Goal: Check status: Check status

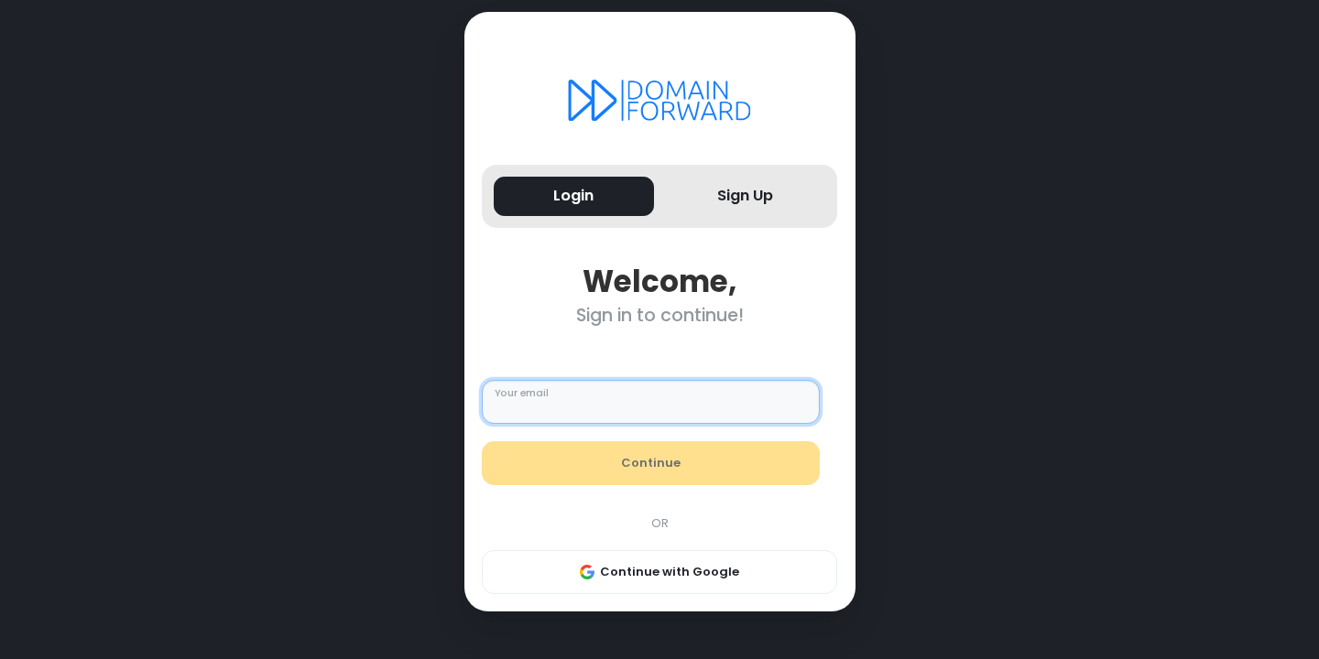
type input "**********"
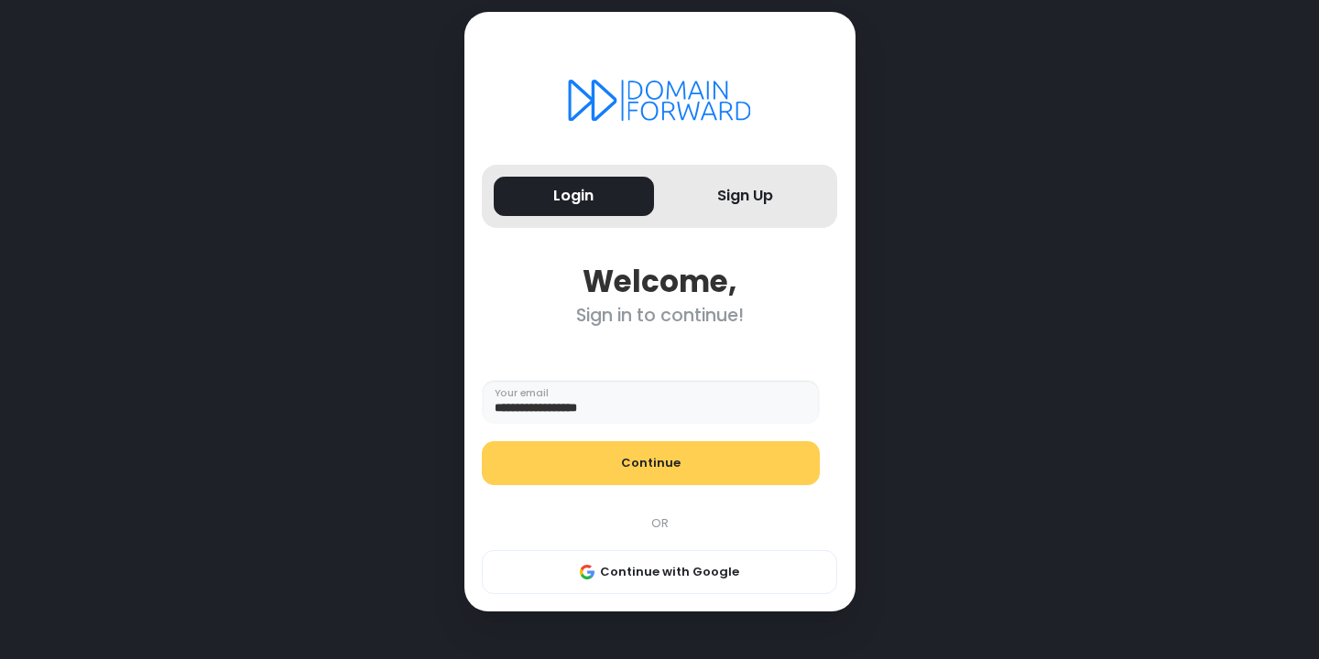
click at [604, 473] on button "Continue" at bounding box center [651, 463] width 338 height 44
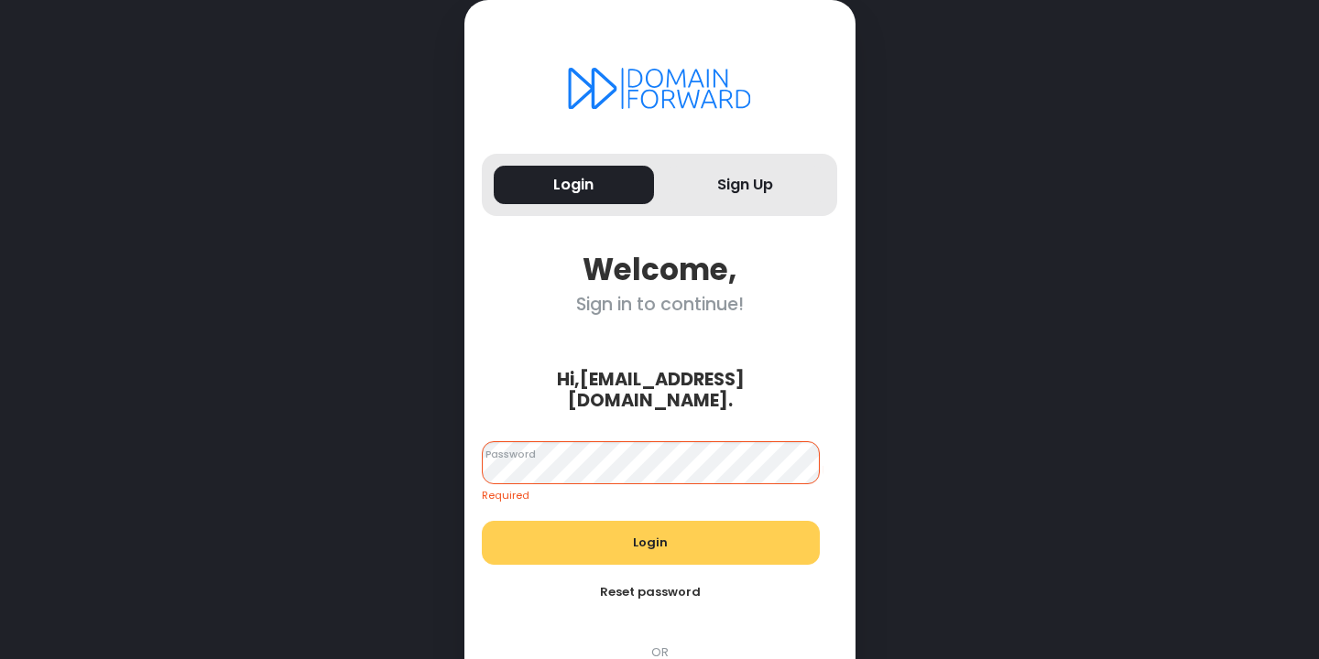
click at [596, 530] on div "Login Reset password" at bounding box center [650, 567] width 355 height 93
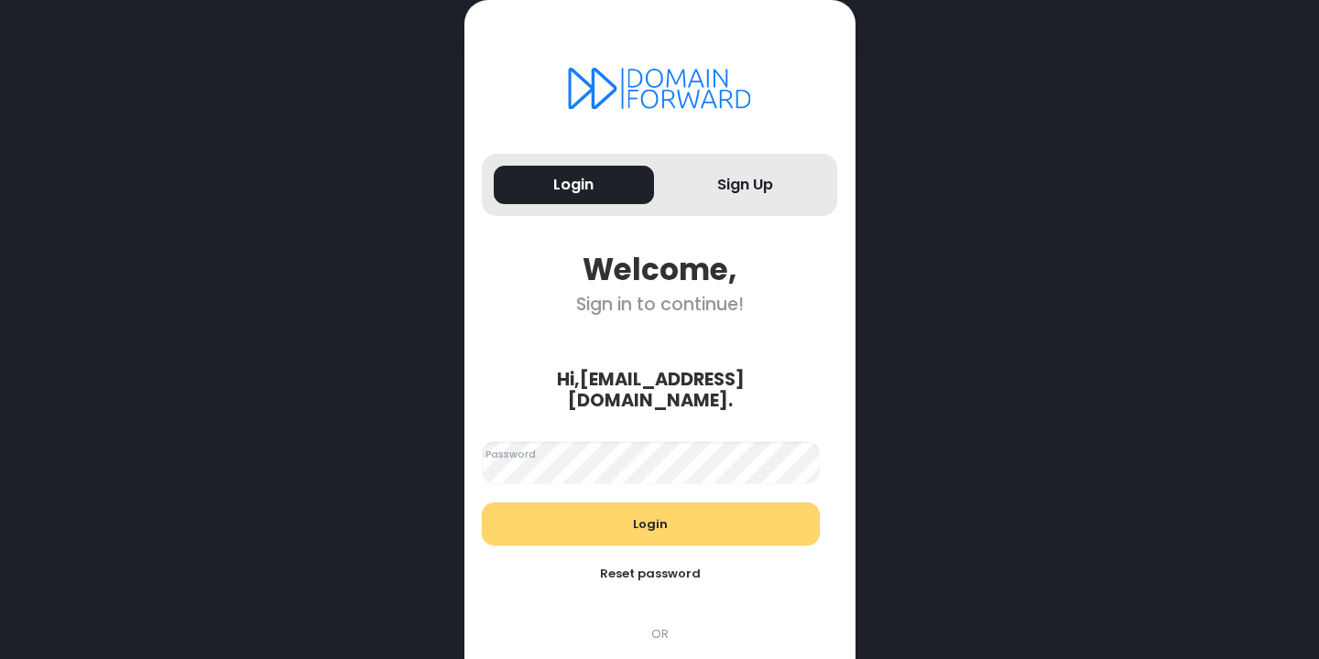
click at [634, 507] on button "Login" at bounding box center [651, 525] width 338 height 44
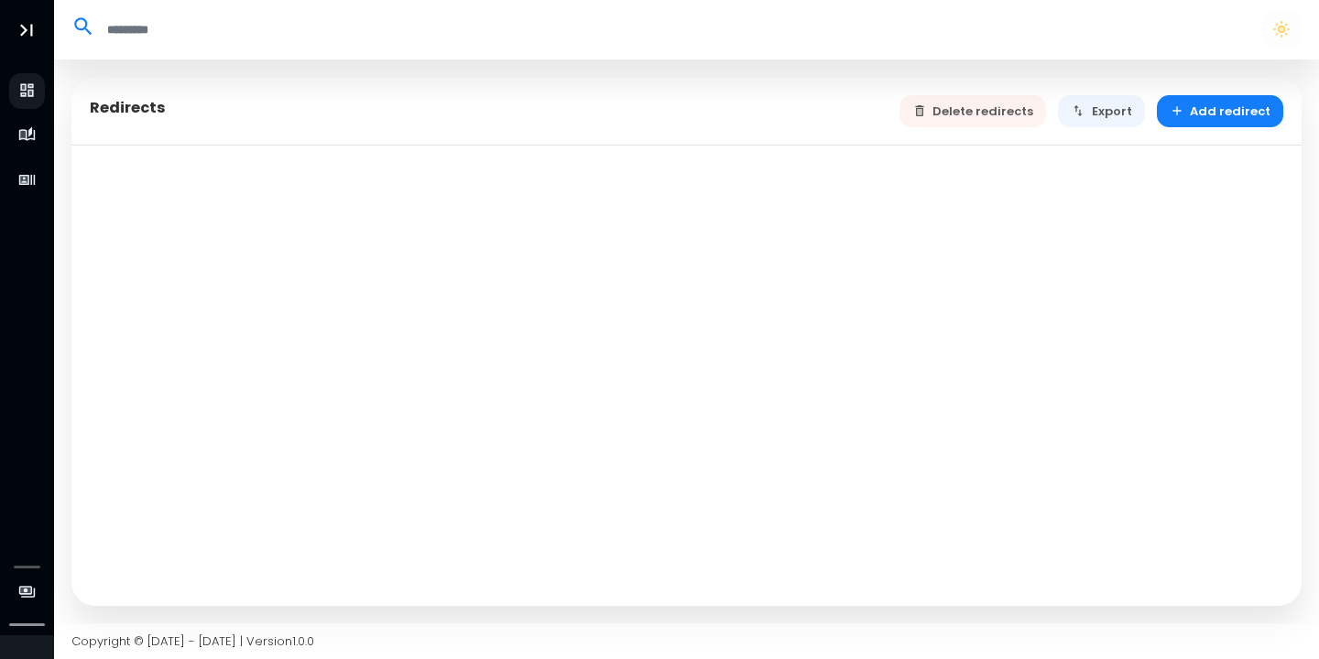
select select "**"
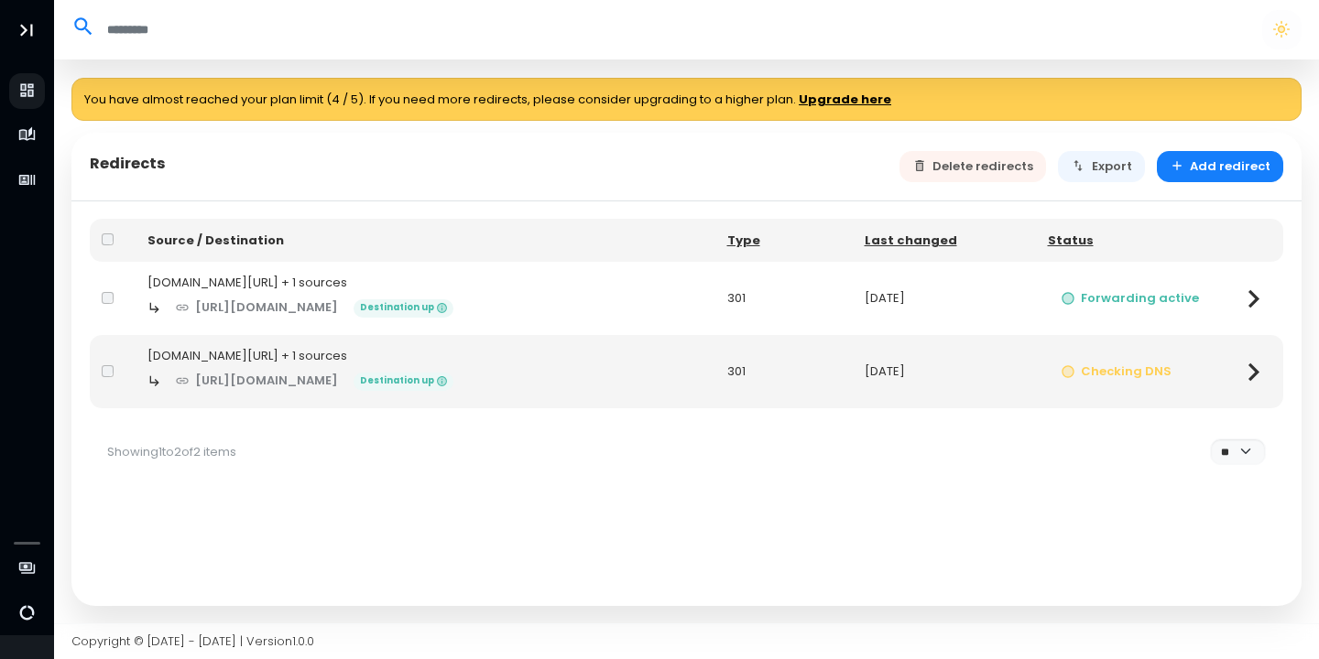
click at [1247, 372] on icon at bounding box center [1253, 372] width 36 height 36
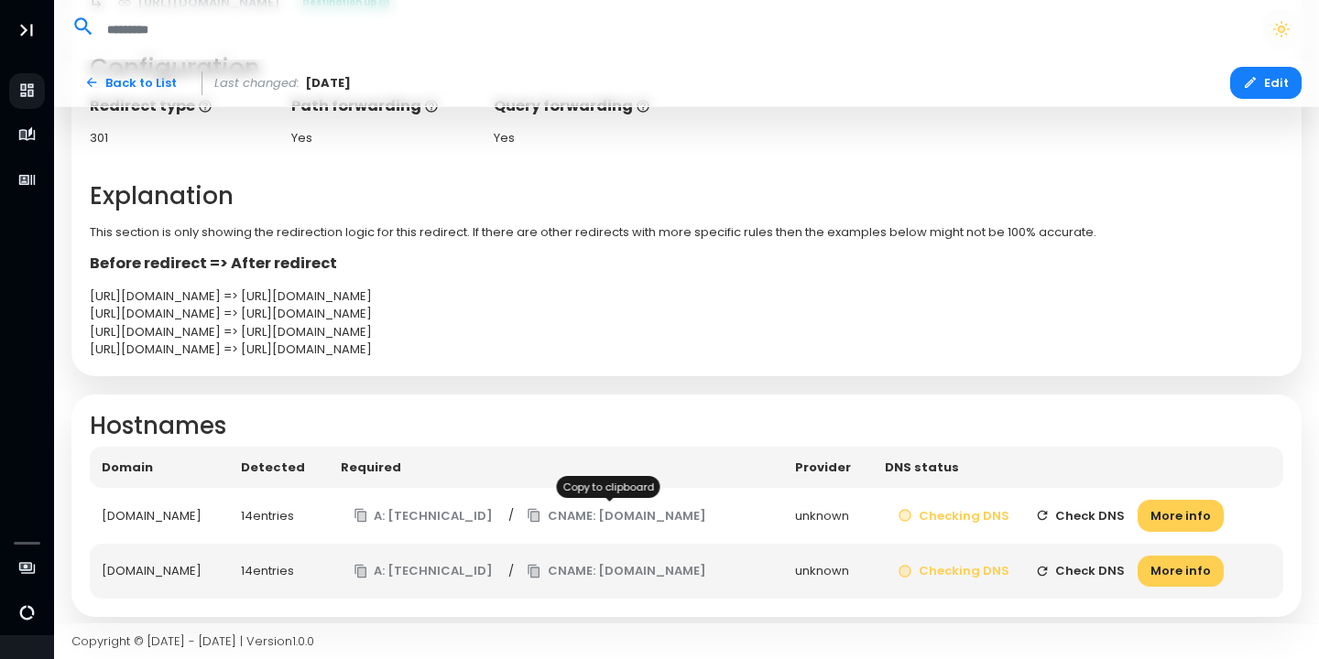
scroll to position [468, 0]
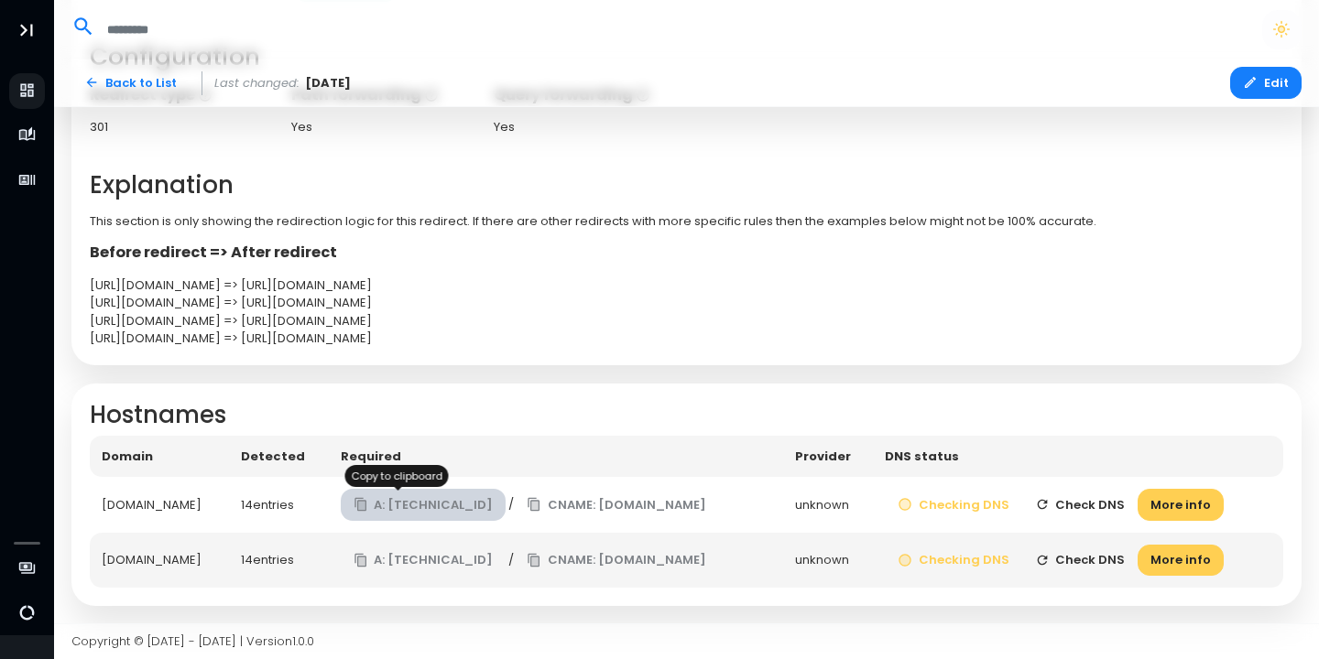
click at [429, 509] on button "A: 138.68.125.144" at bounding box center [424, 505] width 166 height 32
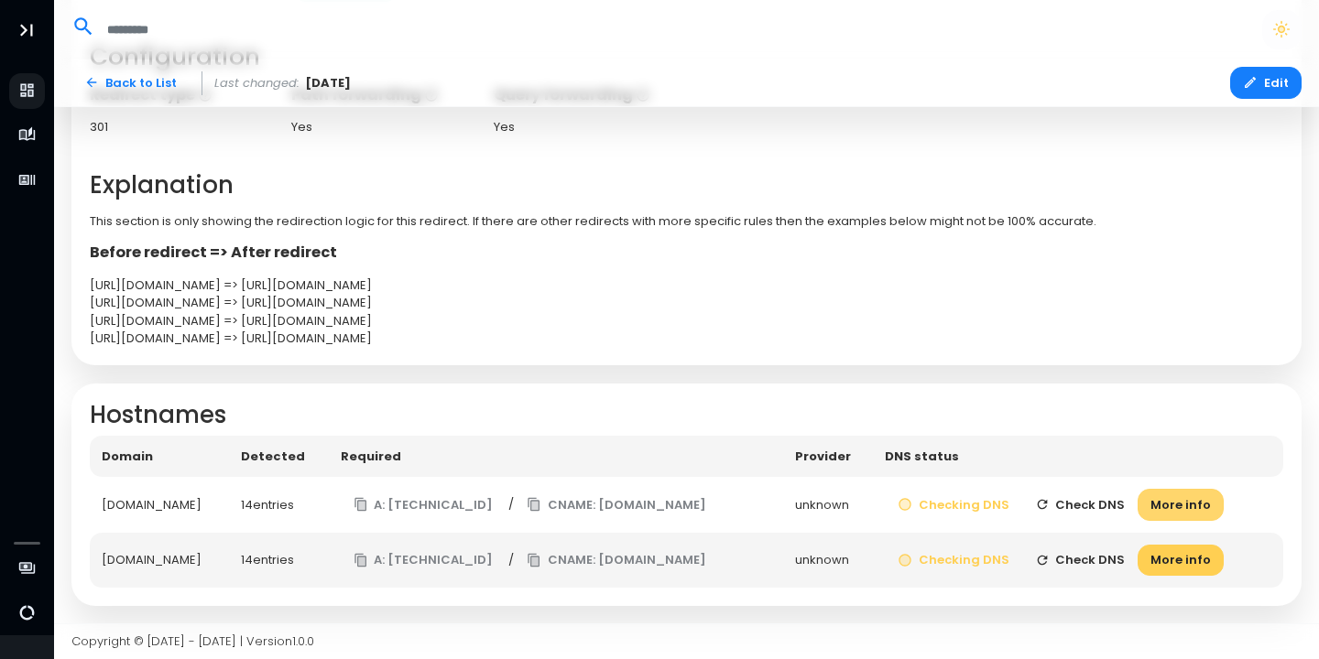
click at [1202, 507] on button "More info" at bounding box center [1180, 505] width 86 height 32
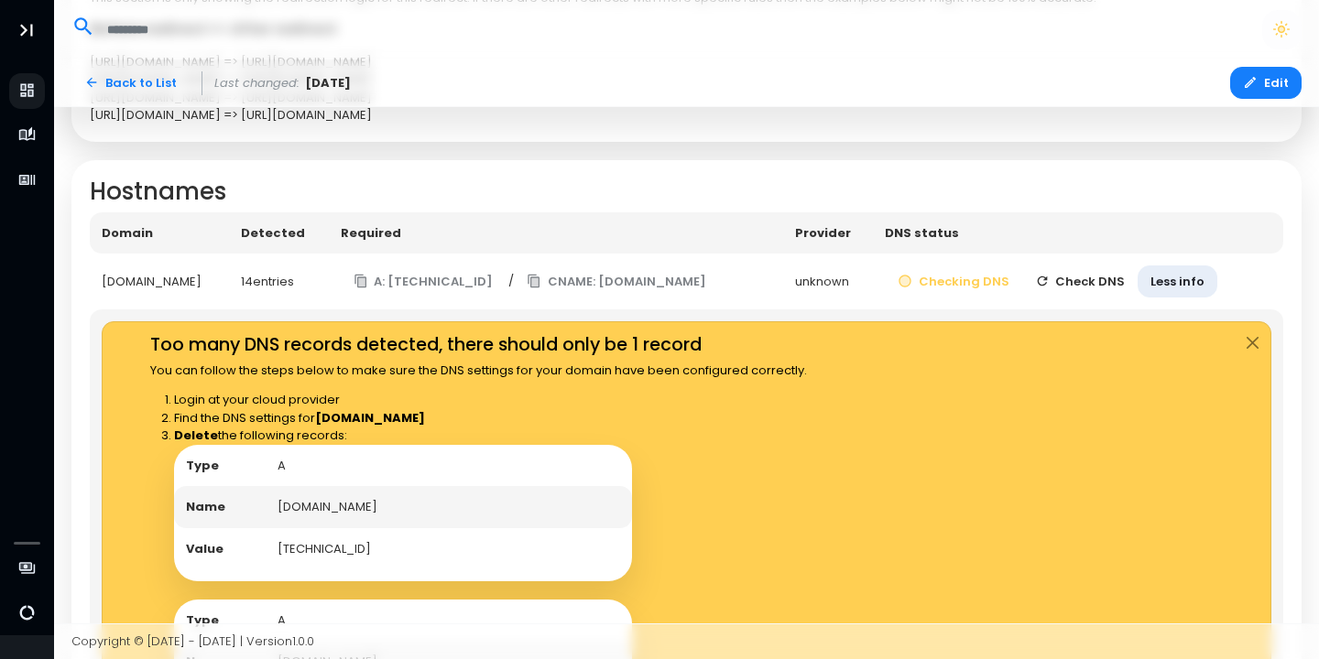
scroll to position [677, 0]
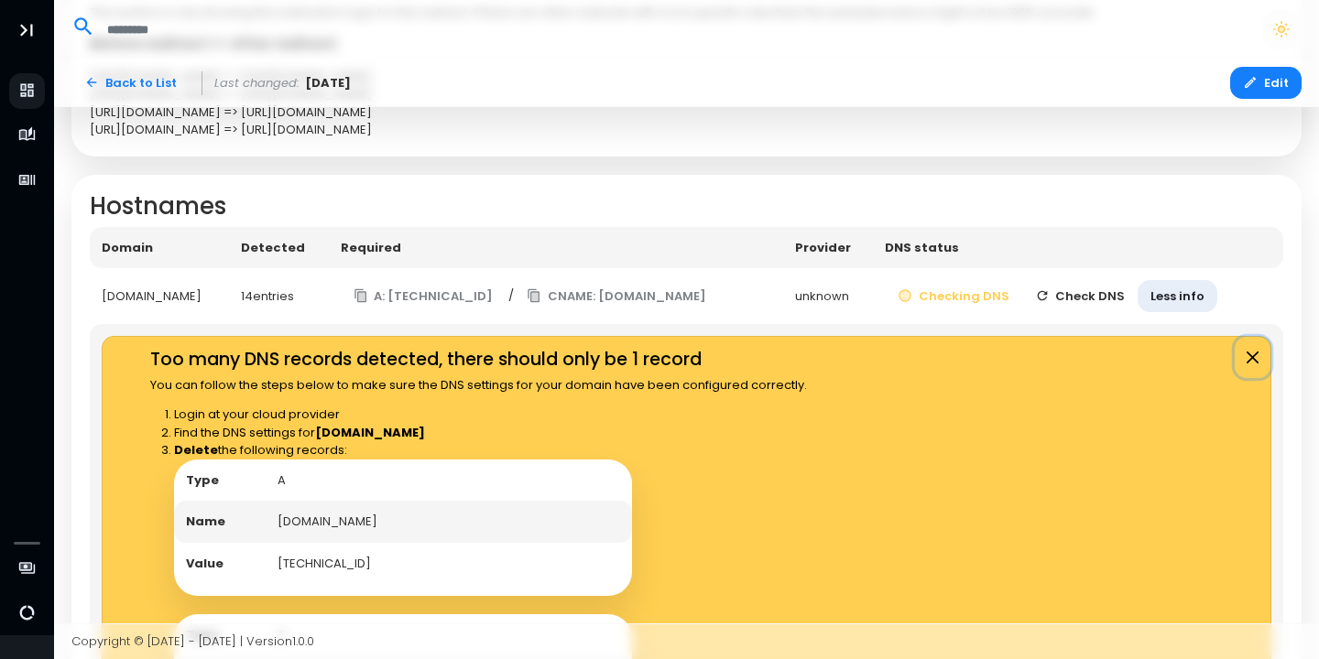
click at [1259, 360] on button "Close" at bounding box center [1253, 358] width 36 height 42
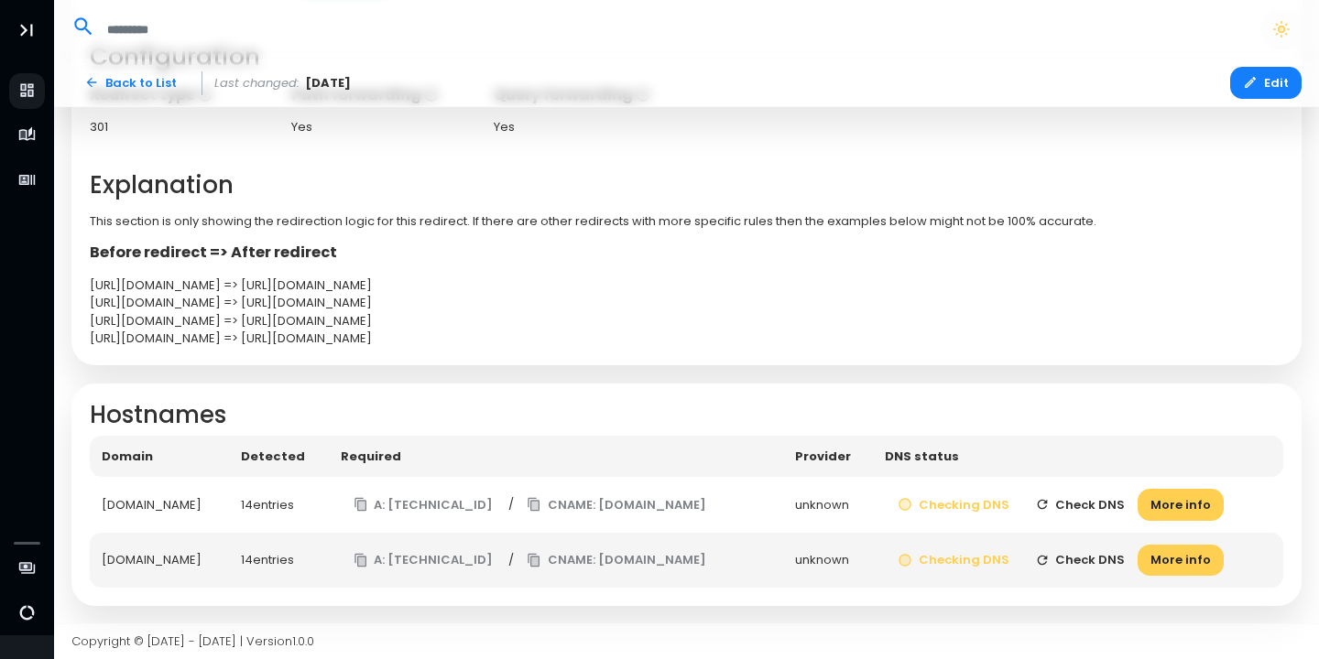
click at [1065, 504] on button "Check DNS" at bounding box center [1080, 505] width 116 height 32
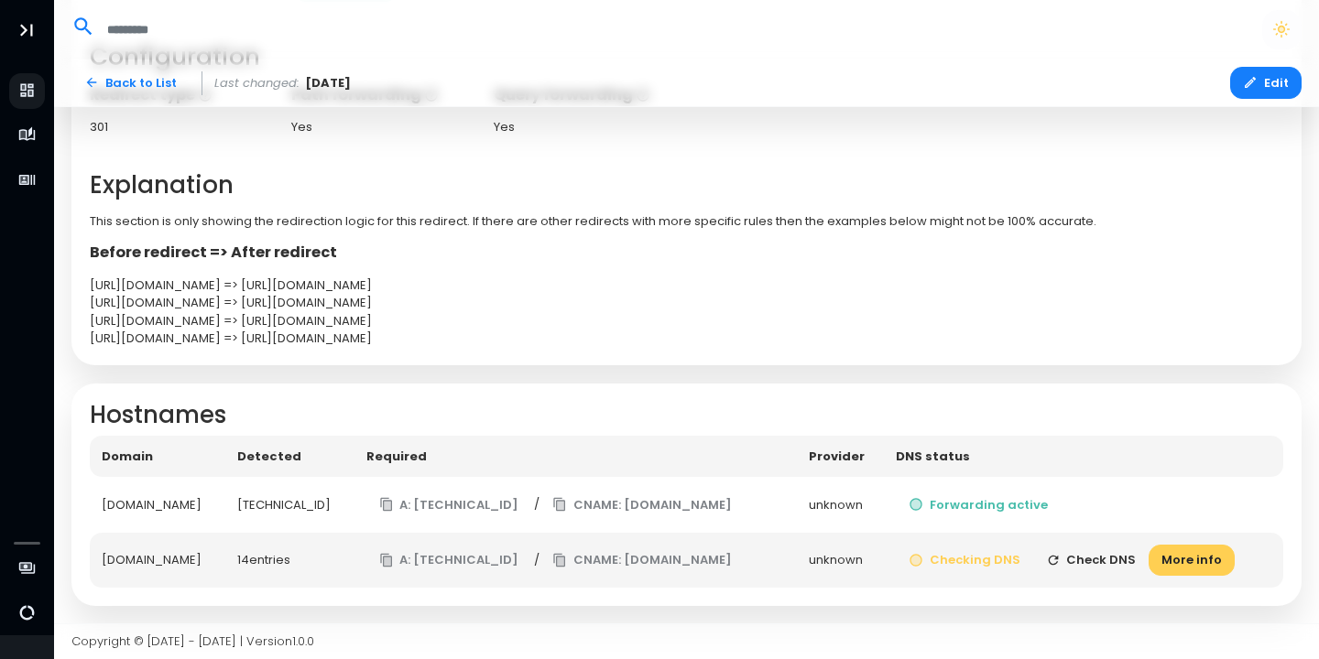
click at [1110, 564] on button "Check DNS" at bounding box center [1091, 561] width 116 height 32
click at [1202, 560] on button "More info" at bounding box center [1191, 561] width 86 height 32
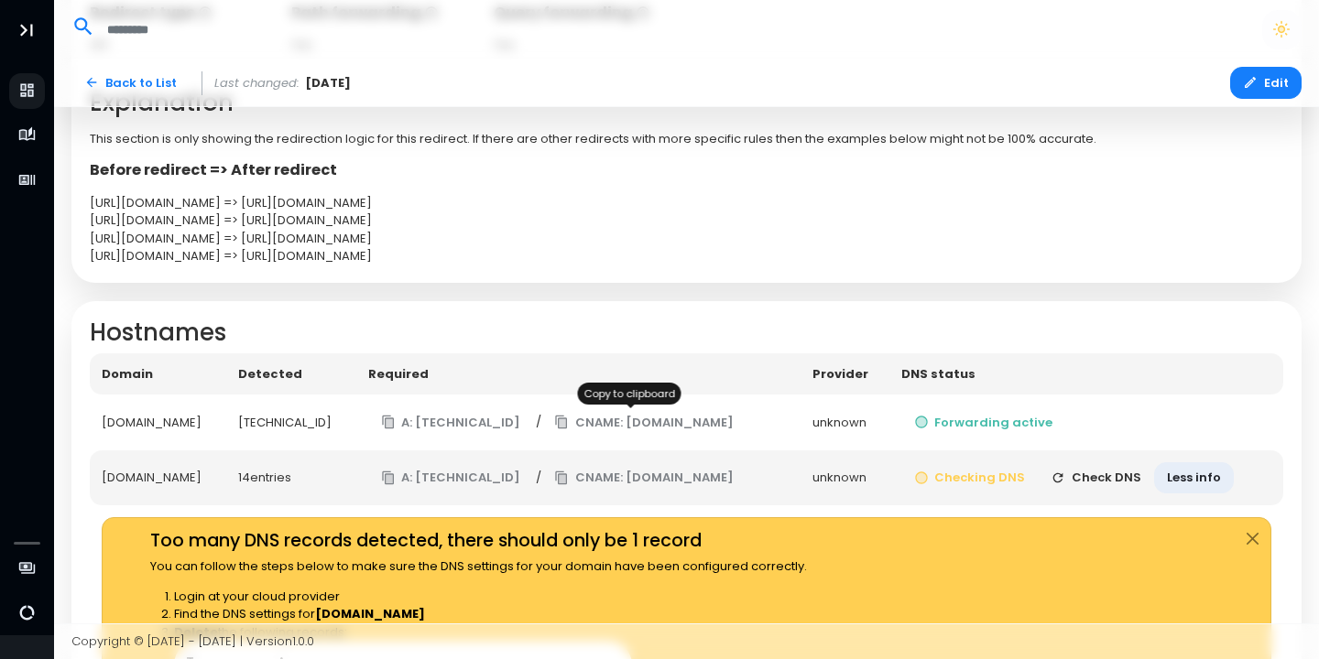
scroll to position [619, 0]
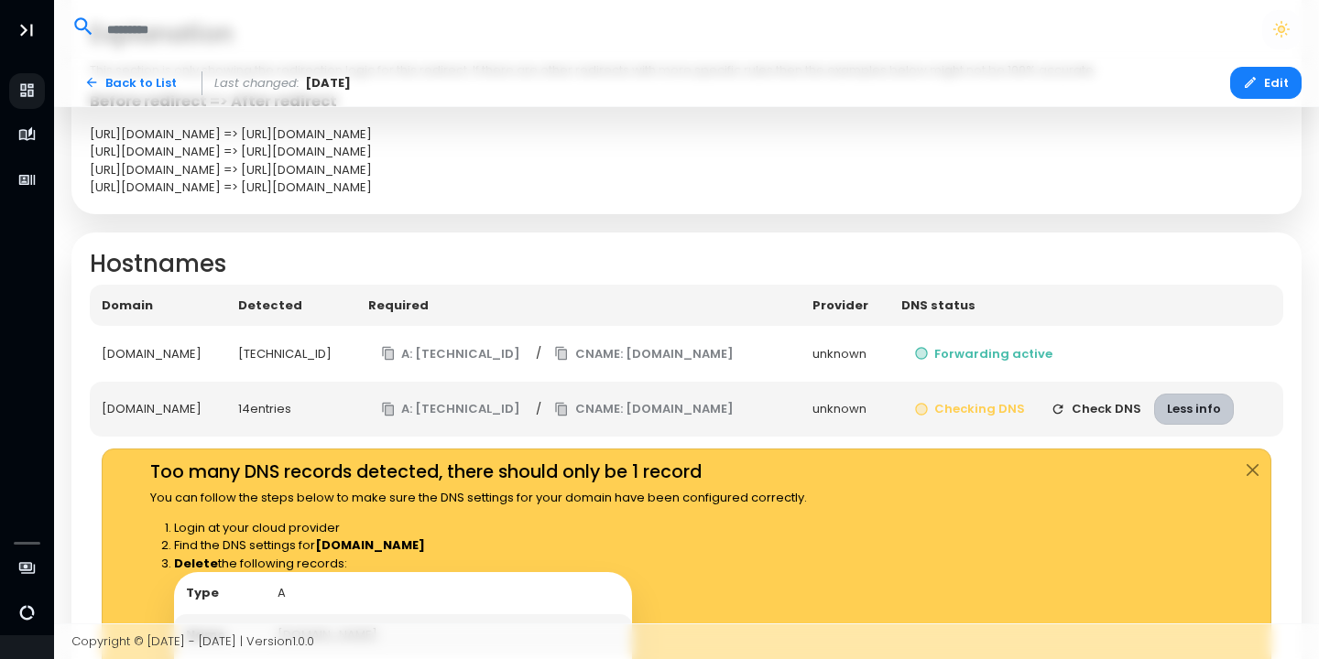
click at [1194, 413] on button "Less info" at bounding box center [1194, 410] width 80 height 32
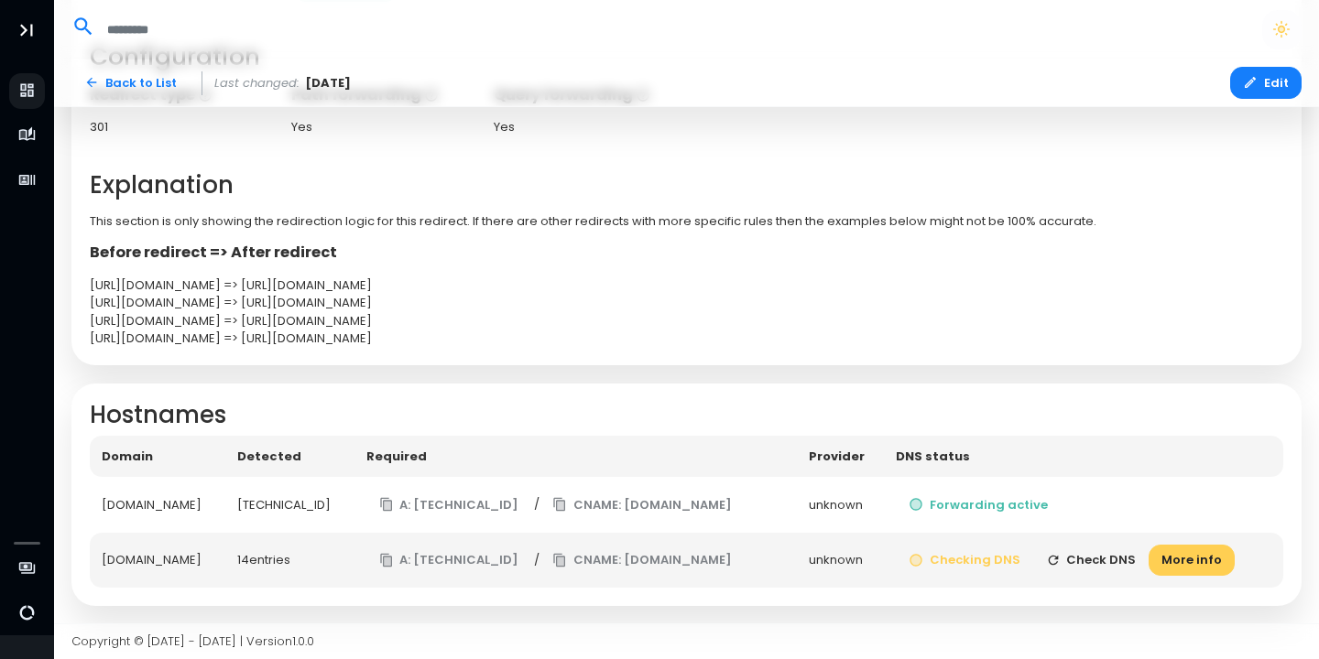
click at [1100, 560] on button "Check DNS" at bounding box center [1091, 561] width 116 height 32
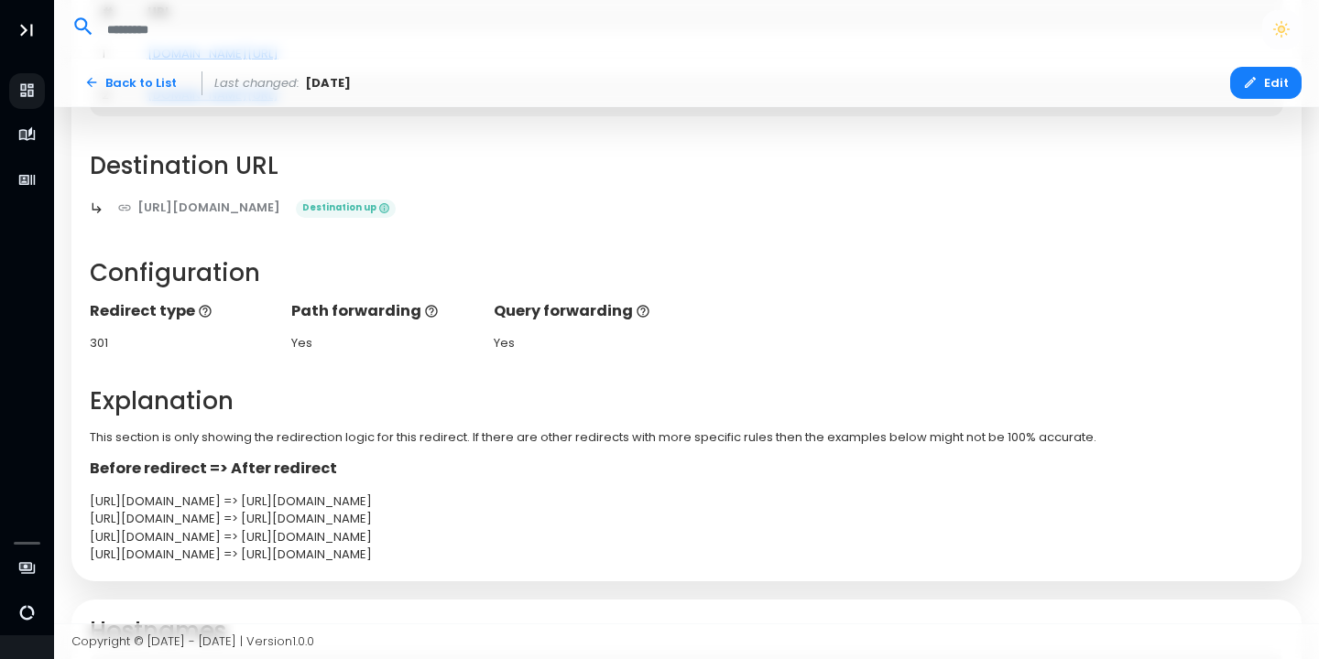
scroll to position [0, 0]
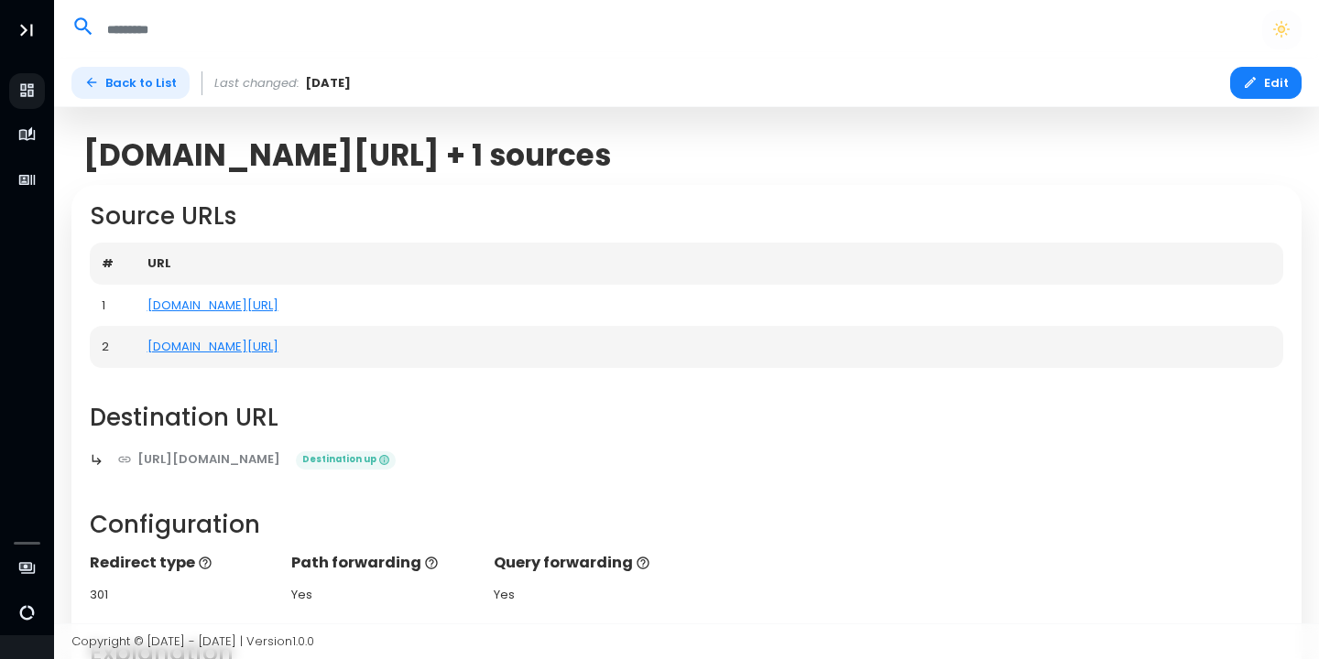
click at [102, 77] on link "Back to List" at bounding box center [130, 83] width 118 height 32
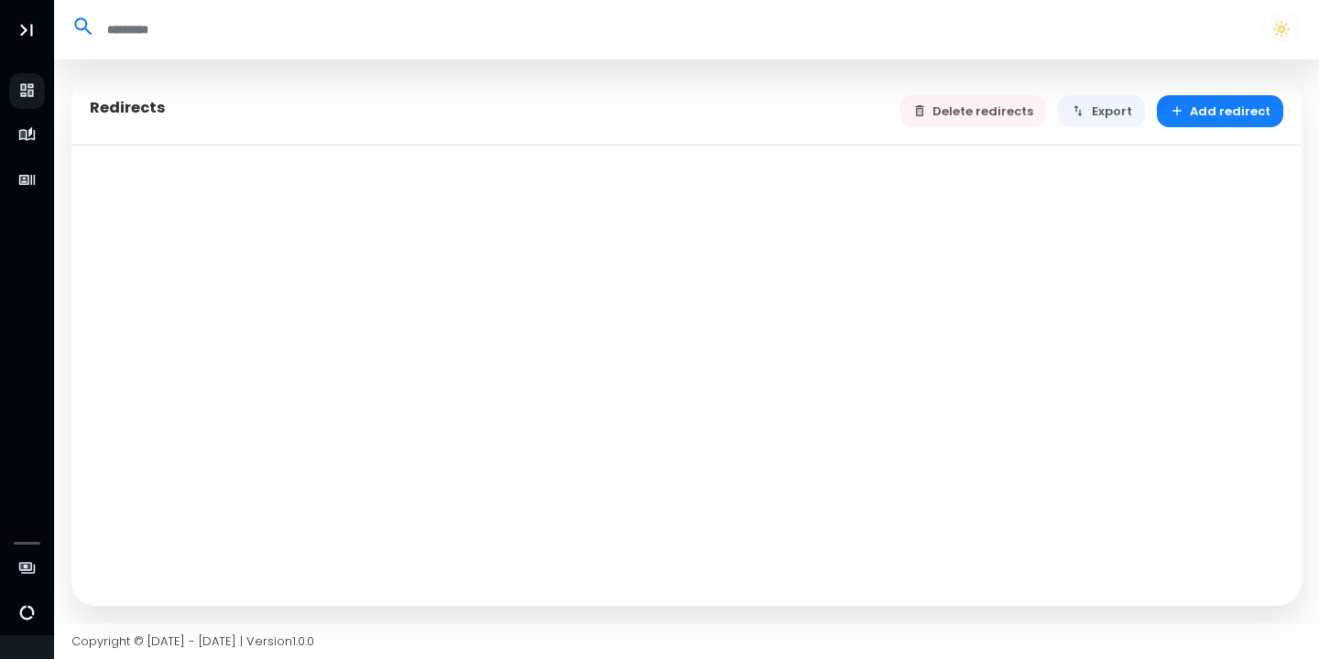
select select "**"
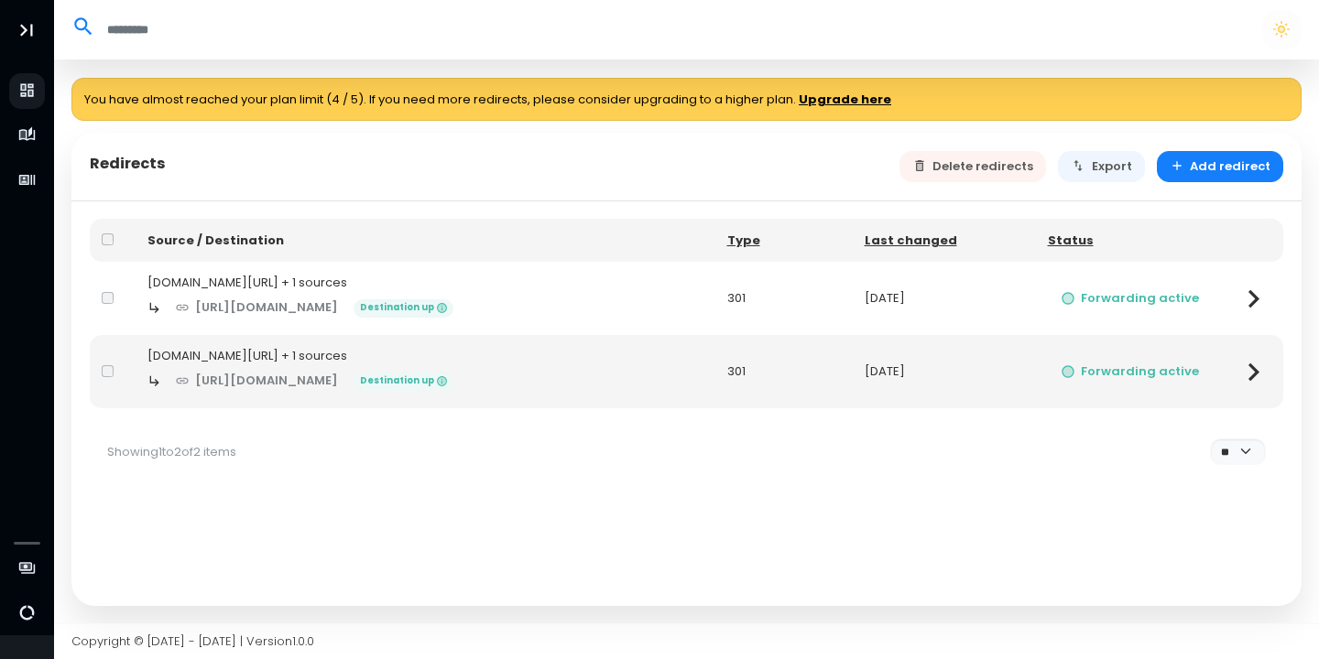
click at [1244, 304] on icon at bounding box center [1253, 299] width 36 height 36
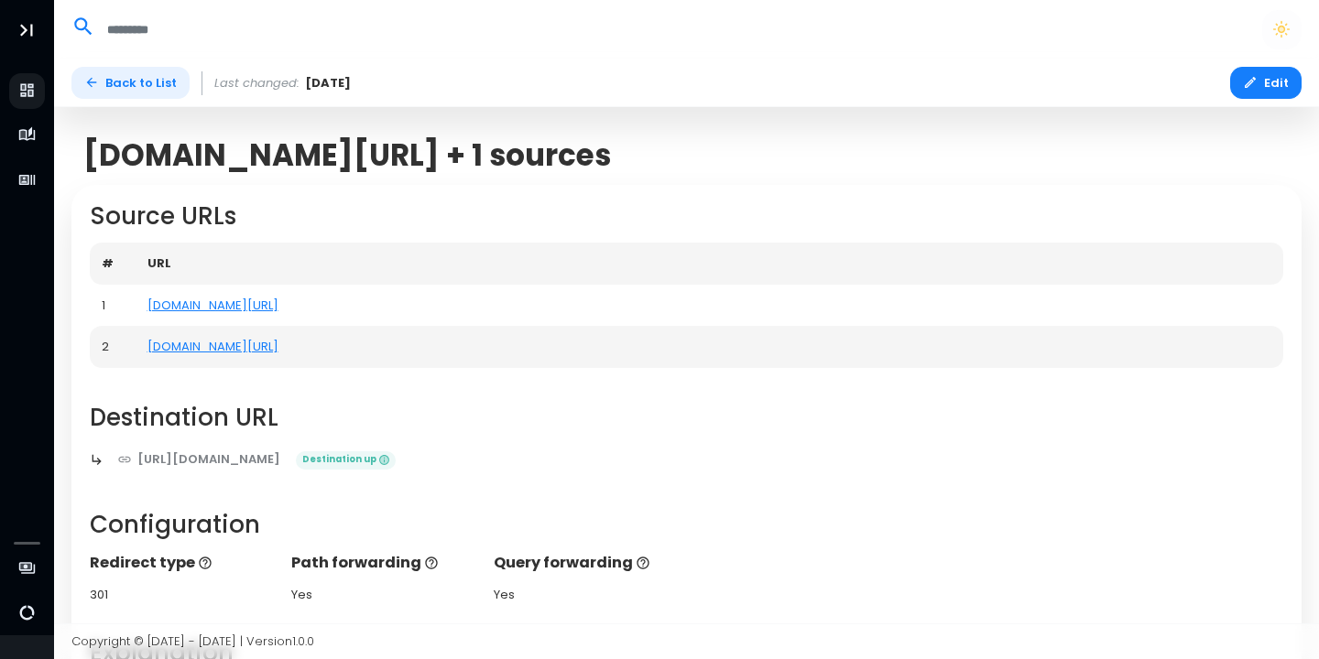
click at [134, 77] on link "Back to List" at bounding box center [130, 83] width 118 height 32
select select "**"
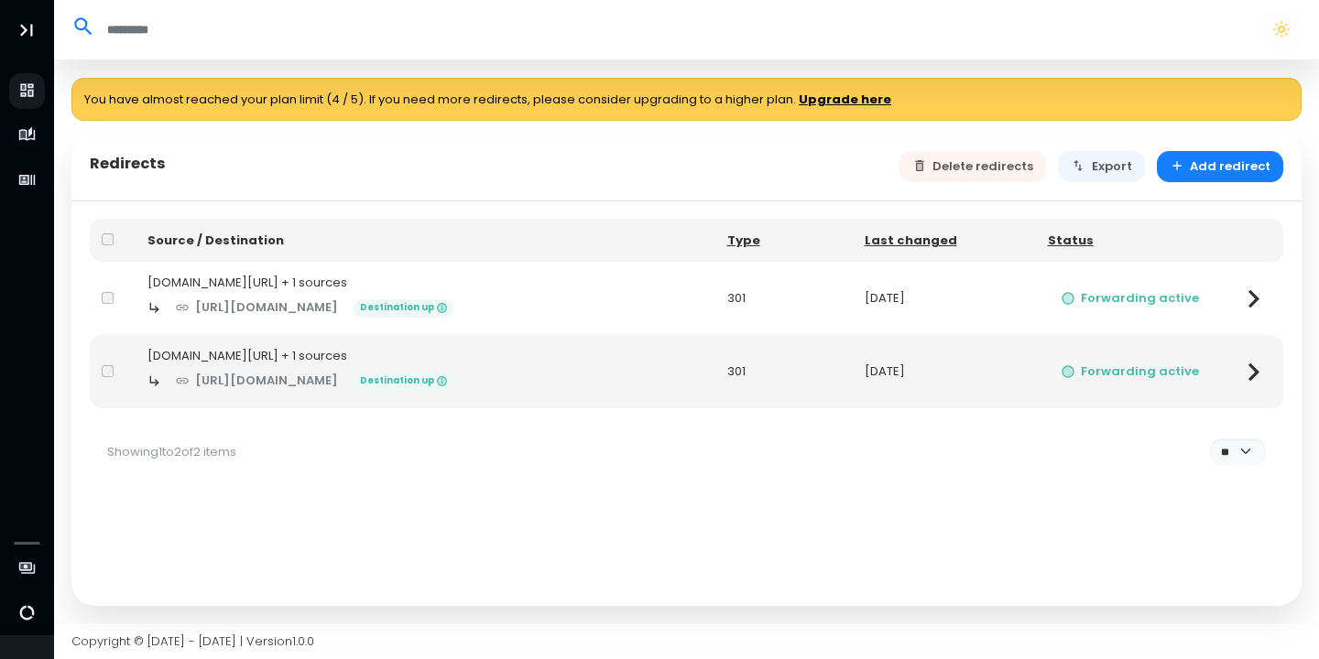
click at [1257, 382] on icon at bounding box center [1253, 372] width 36 height 36
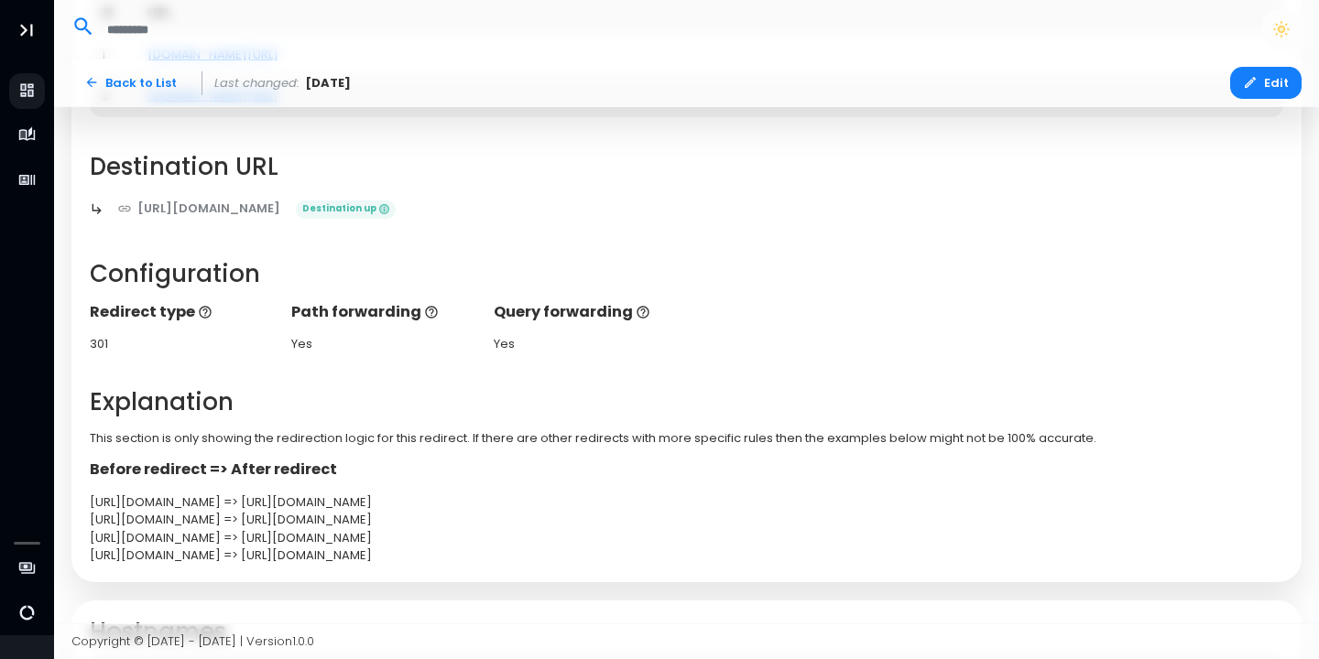
scroll to position [468, 0]
